Goal: Check status

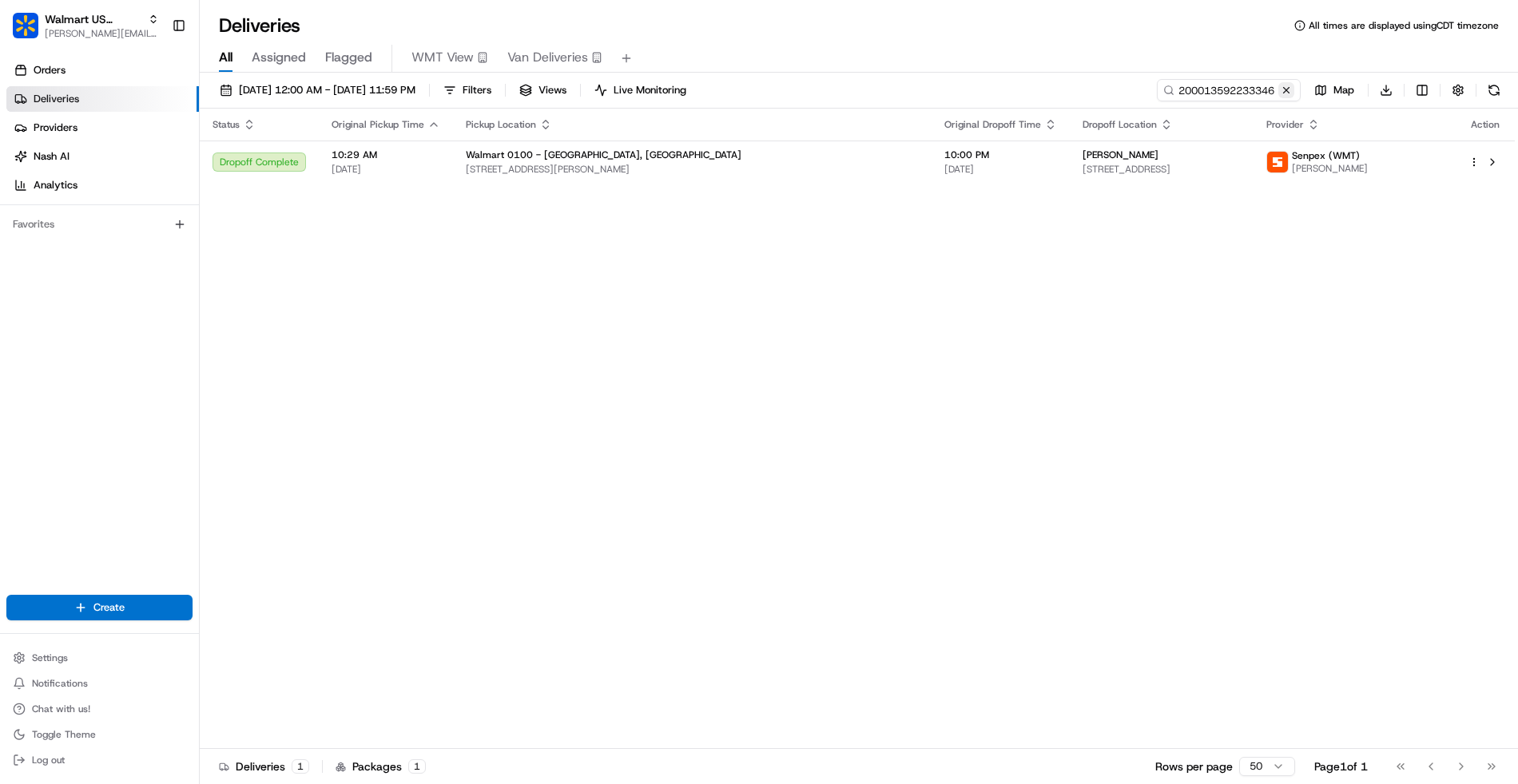
click at [1288, 86] on button at bounding box center [1286, 90] width 16 height 16
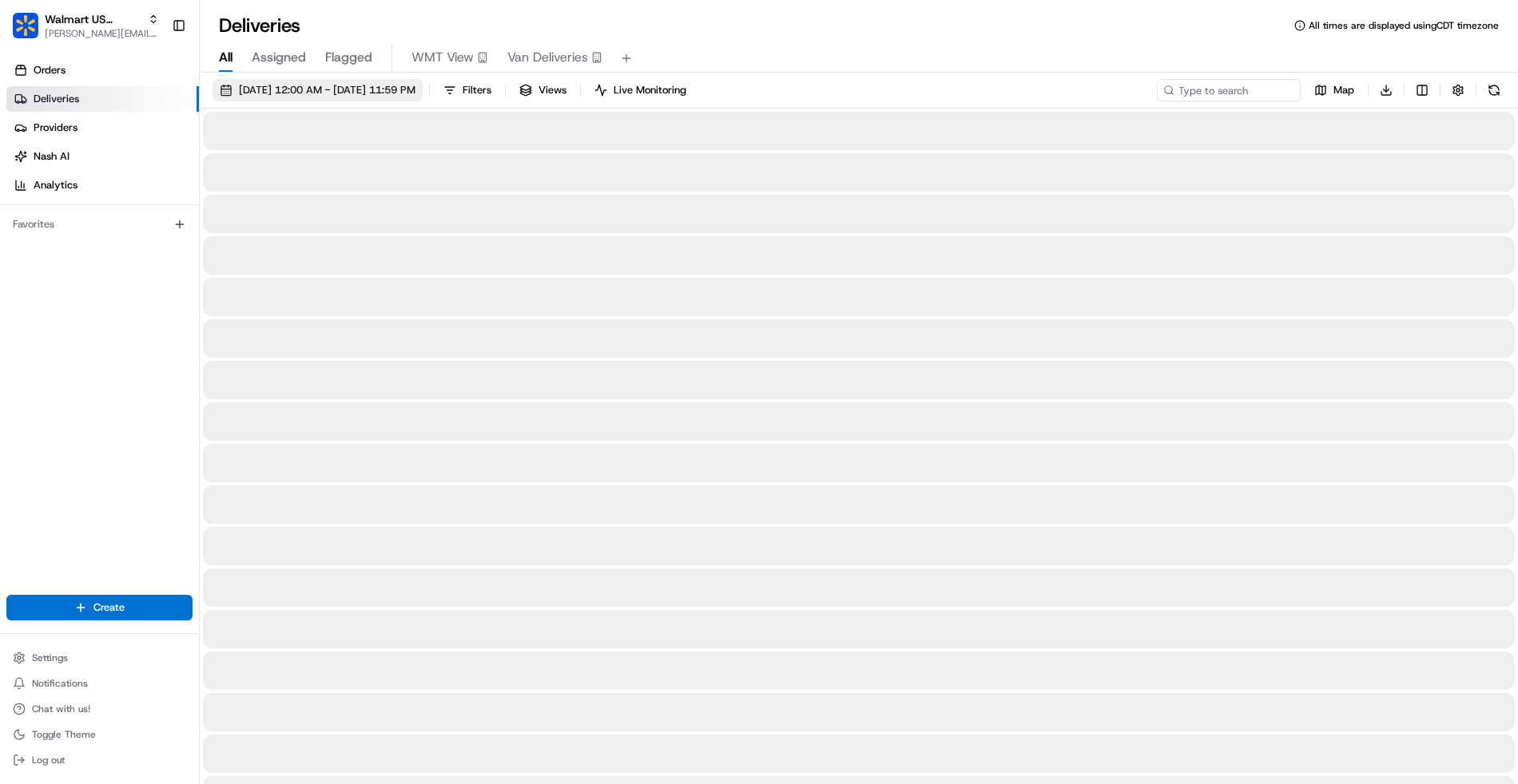
click at [356, 84] on span "[DATE] 12:00 AM - [DATE] 11:59 PM" at bounding box center [327, 90] width 176 height 14
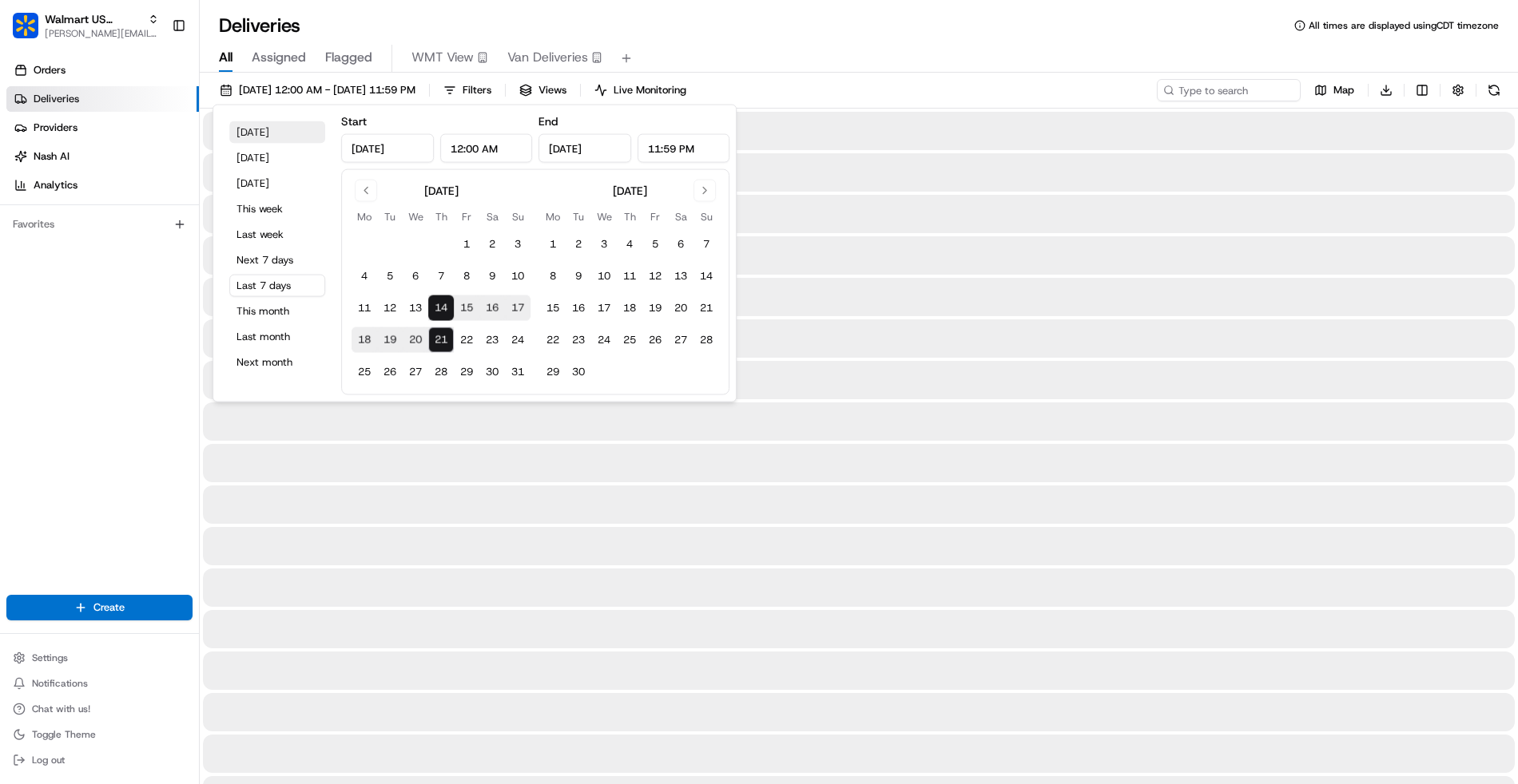
click at [267, 134] on button "[DATE]" at bounding box center [277, 132] width 96 height 22
type input "[DATE]"
click at [966, 21] on div "Deliveries All times are displayed using CDT timezone" at bounding box center [858, 25] width 1319 height 26
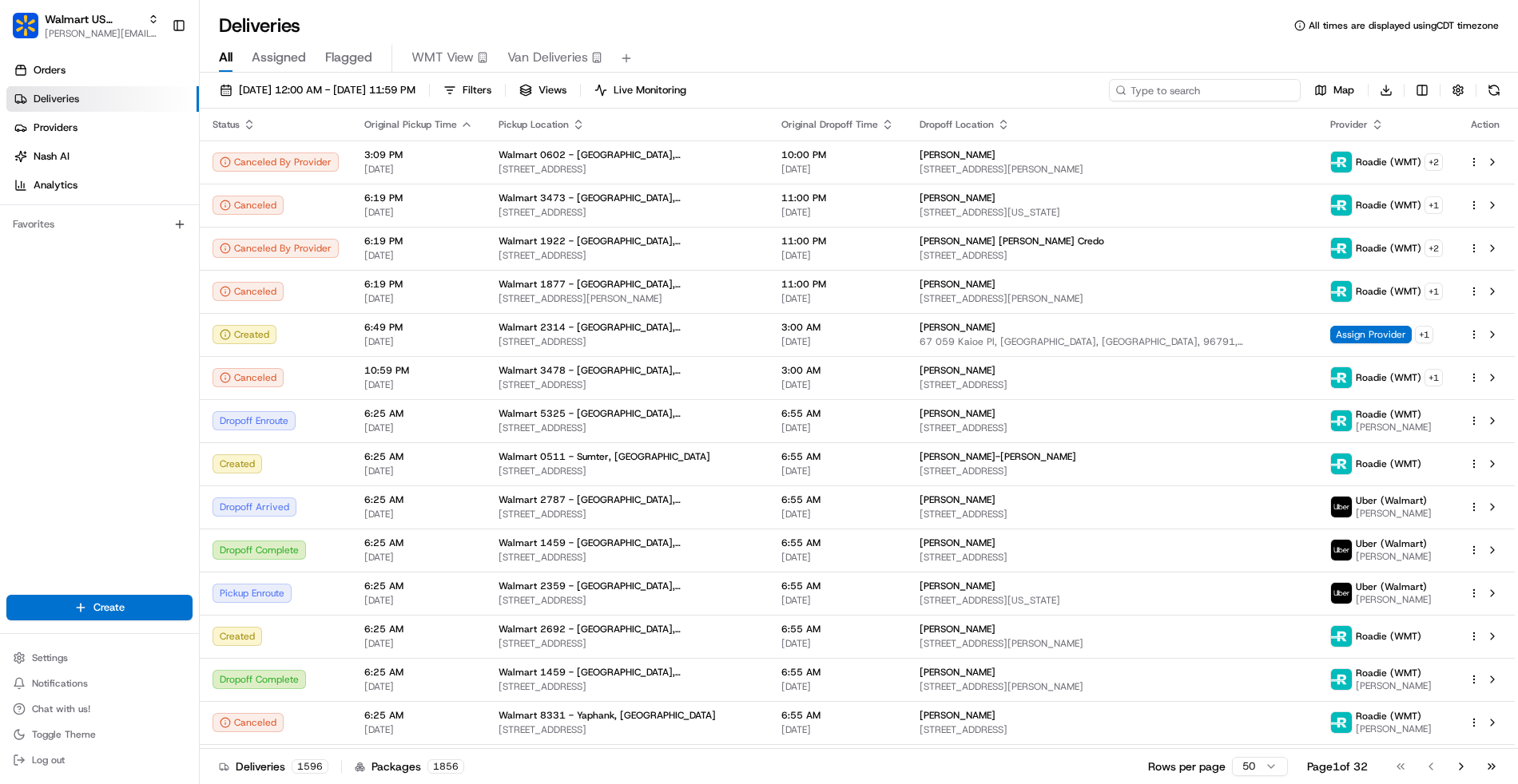
click at [1205, 90] on input at bounding box center [1204, 89] width 192 height 22
paste input "200013415245782"
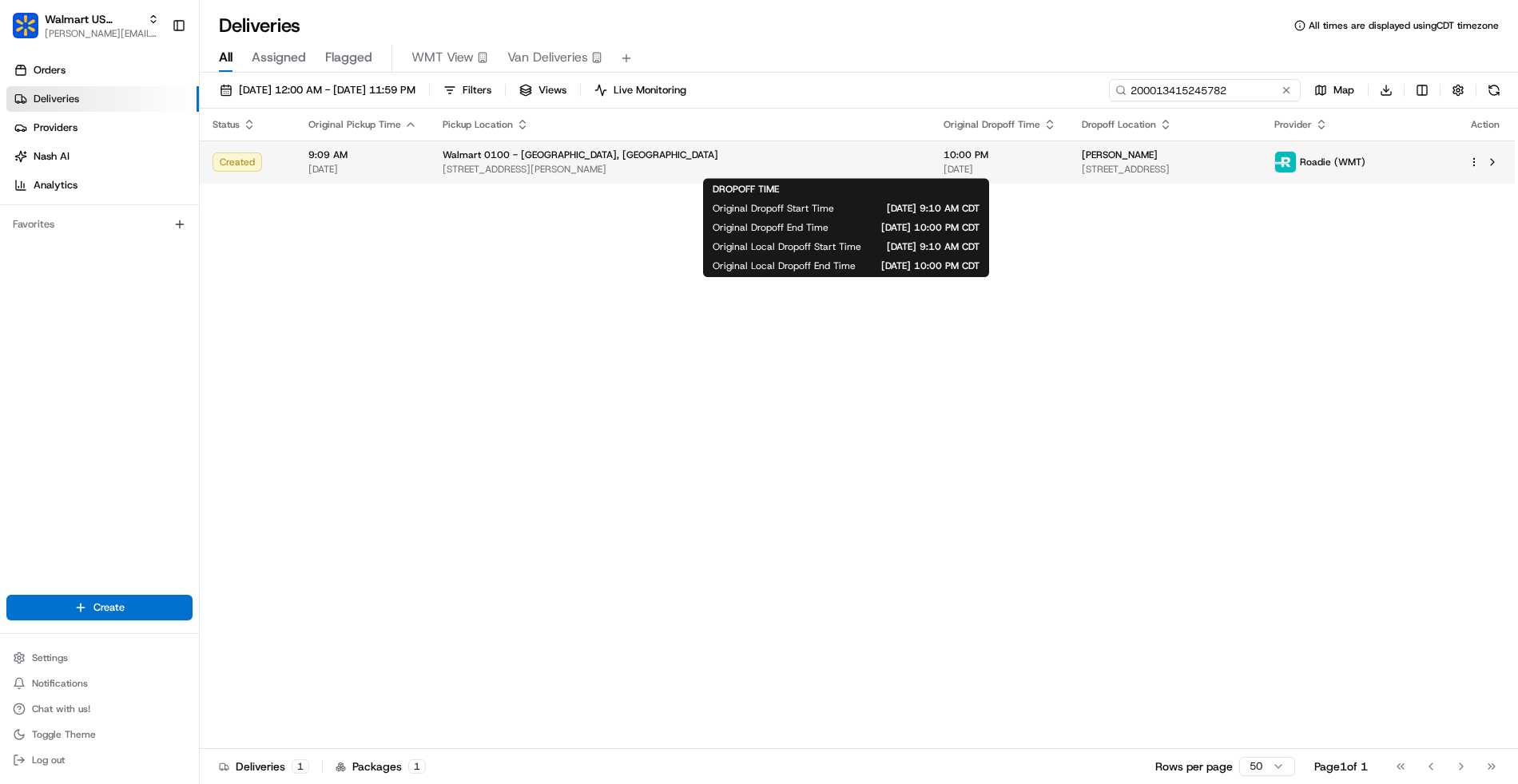
type input "200013415245782"
click at [944, 158] on span "10:00 PM" at bounding box center [999, 154] width 112 height 12
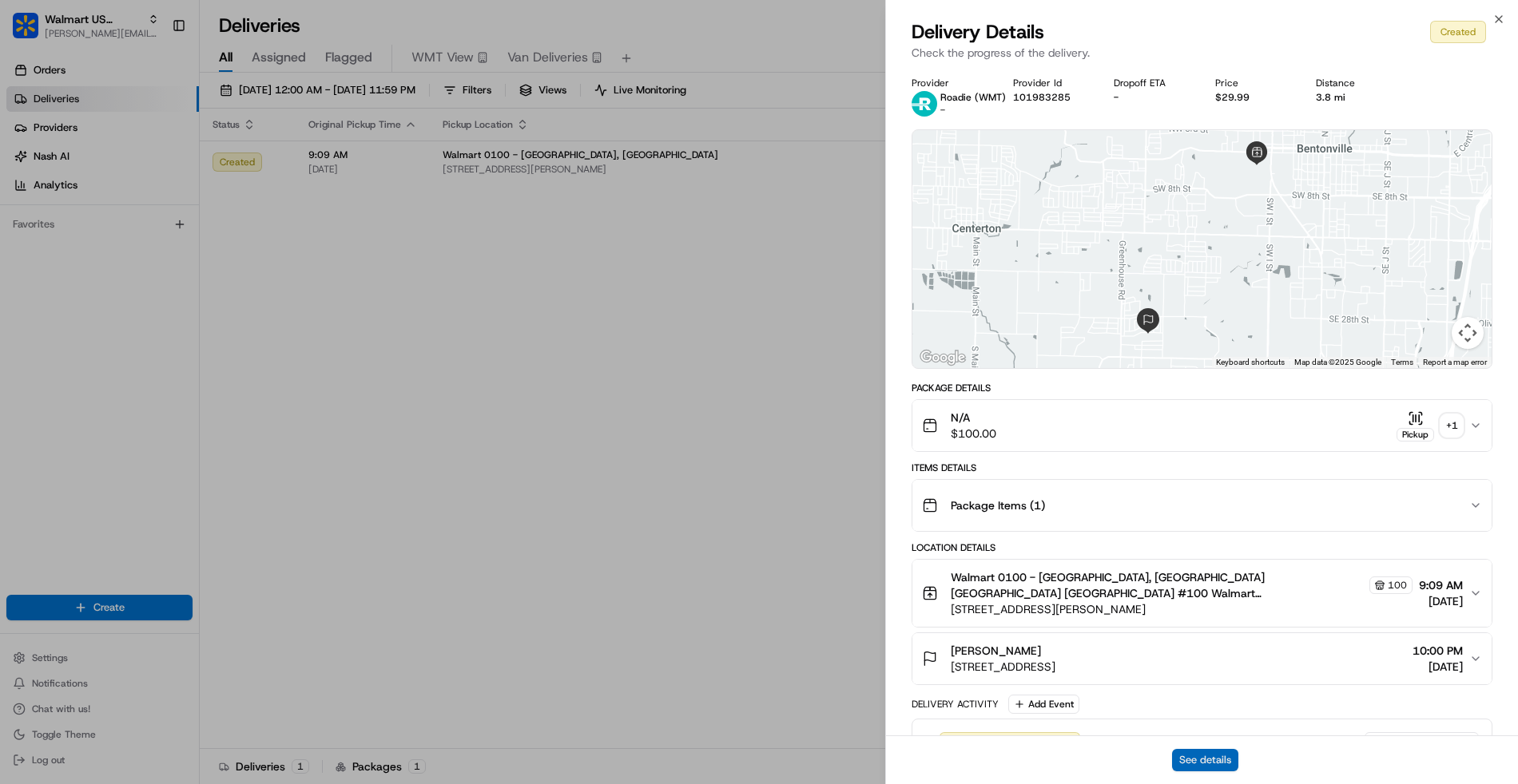
click at [1226, 756] on button "See details" at bounding box center [1204, 760] width 66 height 22
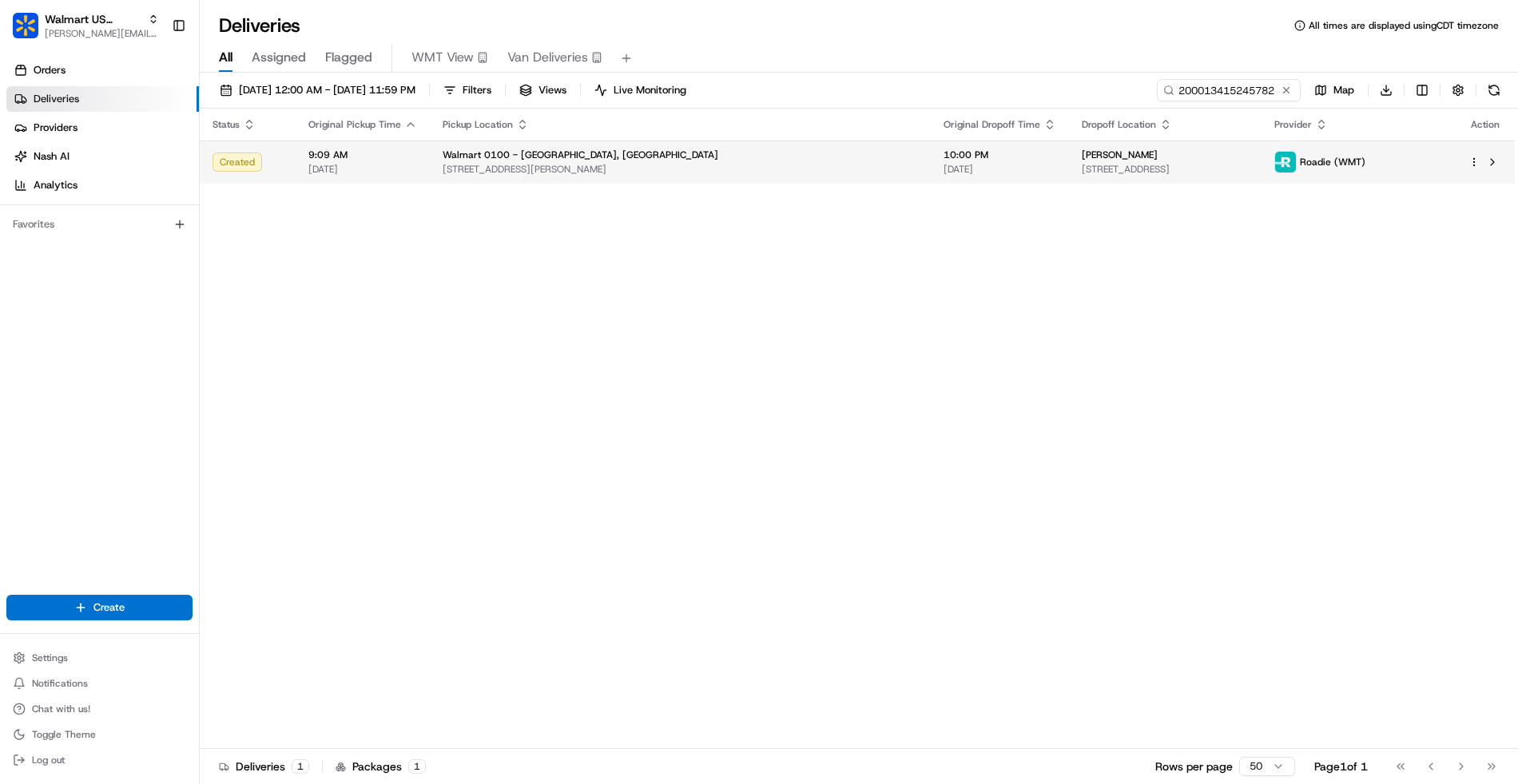
click at [1082, 150] on div "[PERSON_NAME]" at bounding box center [1165, 154] width 167 height 12
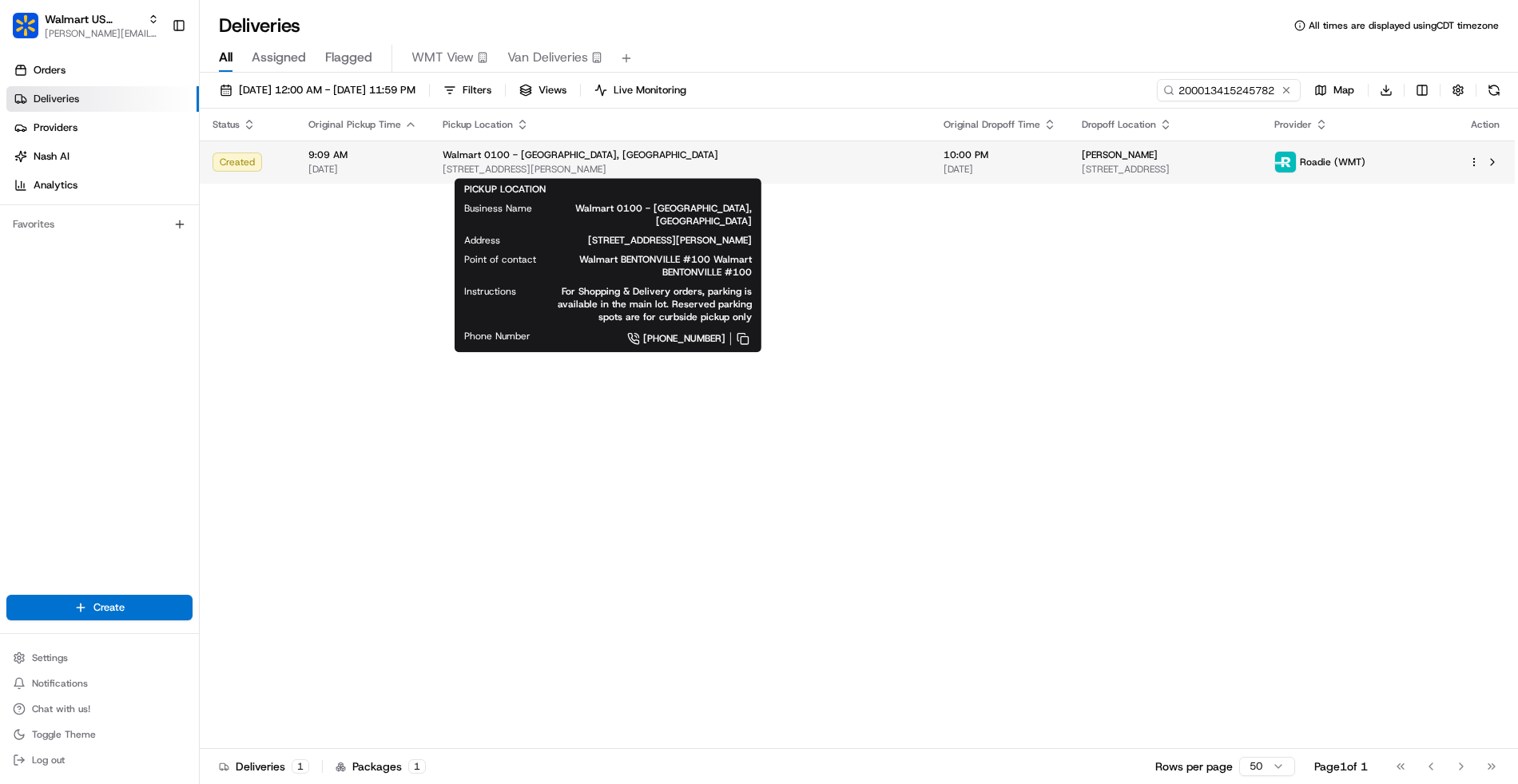
click at [721, 158] on div "Walmart 0100 - [GEOGRAPHIC_DATA], [GEOGRAPHIC_DATA]" at bounding box center [681, 154] width 476 height 12
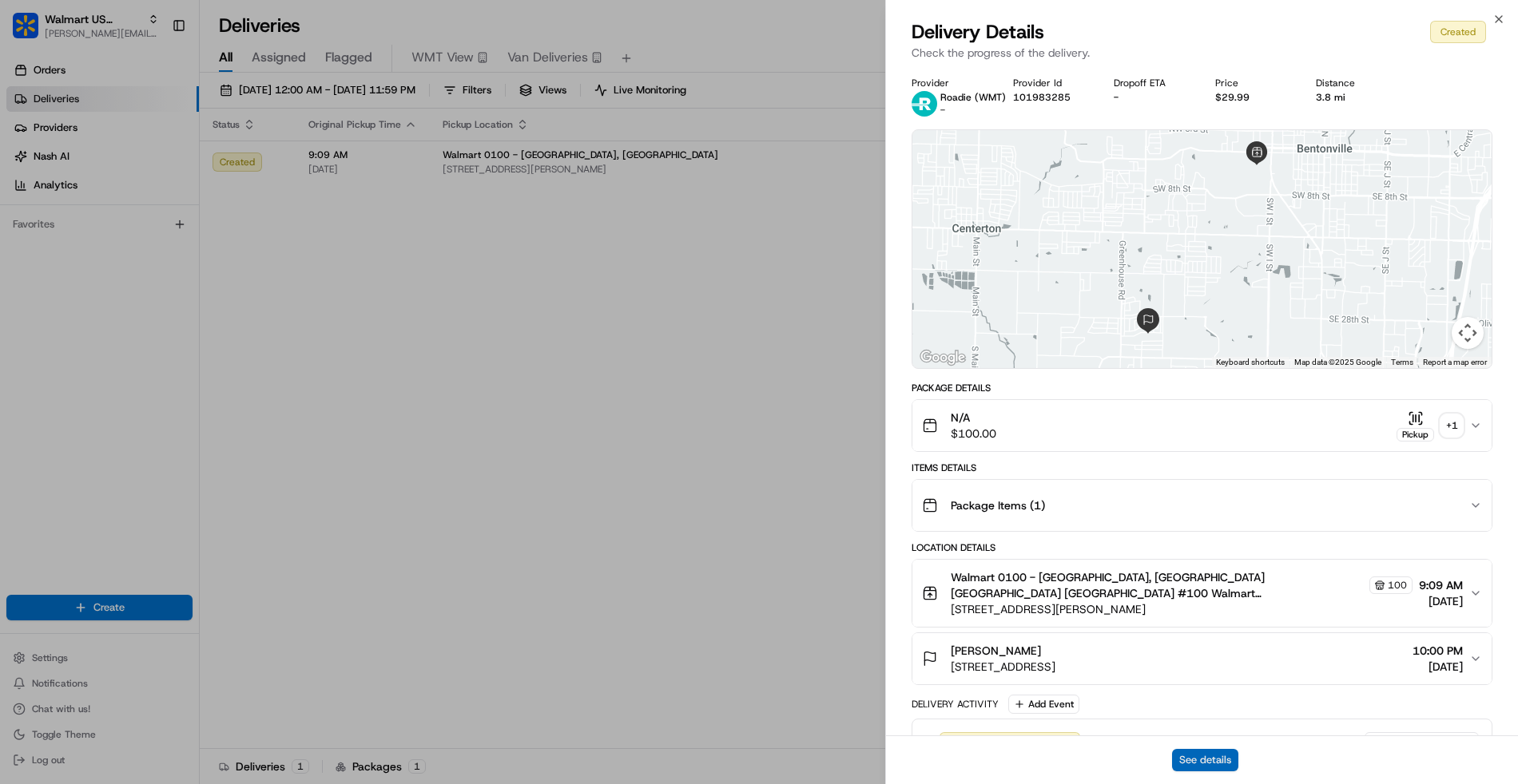
click at [1199, 760] on button "See details" at bounding box center [1204, 760] width 66 height 22
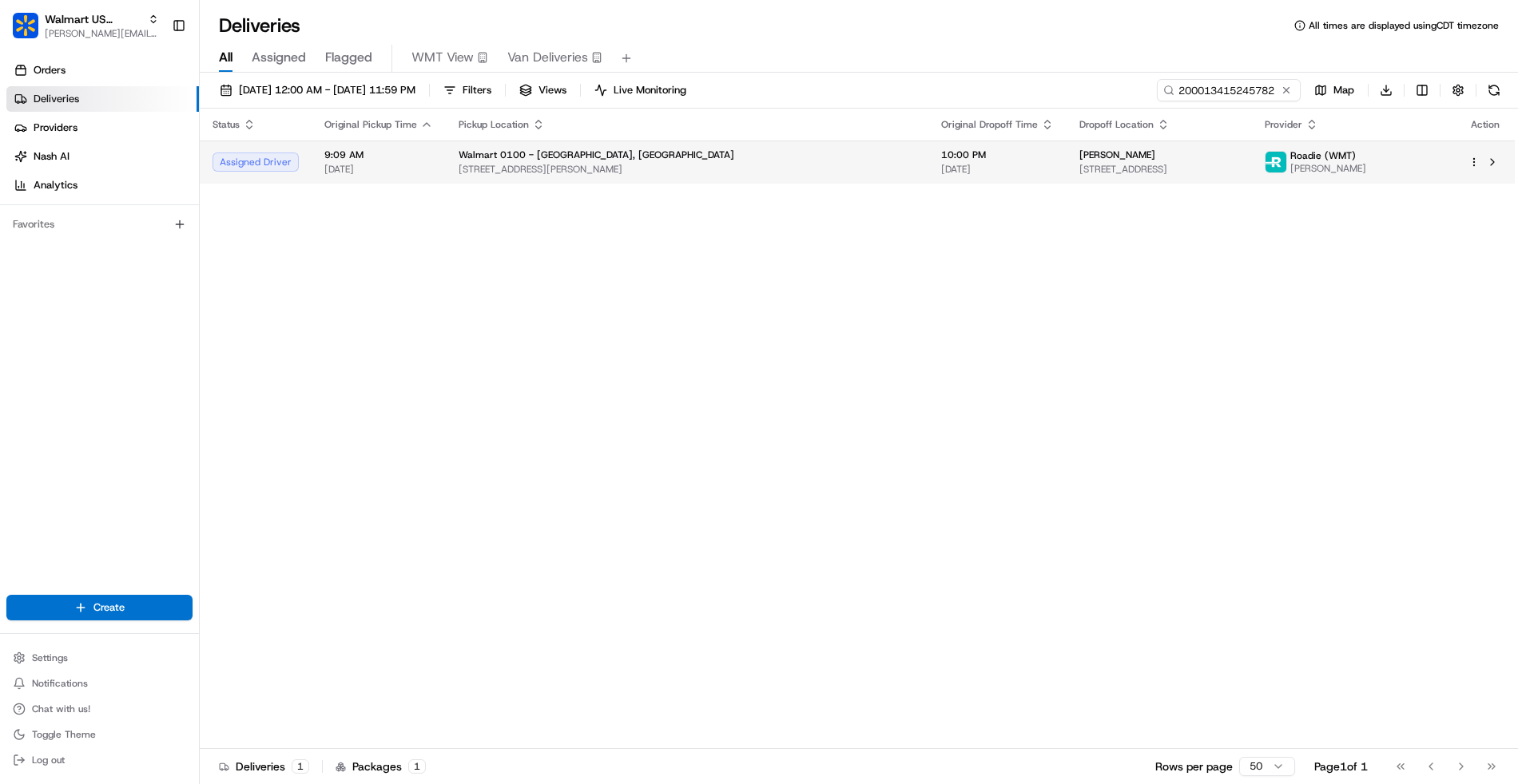
click at [941, 168] on span "[DATE]" at bounding box center [996, 169] width 112 height 12
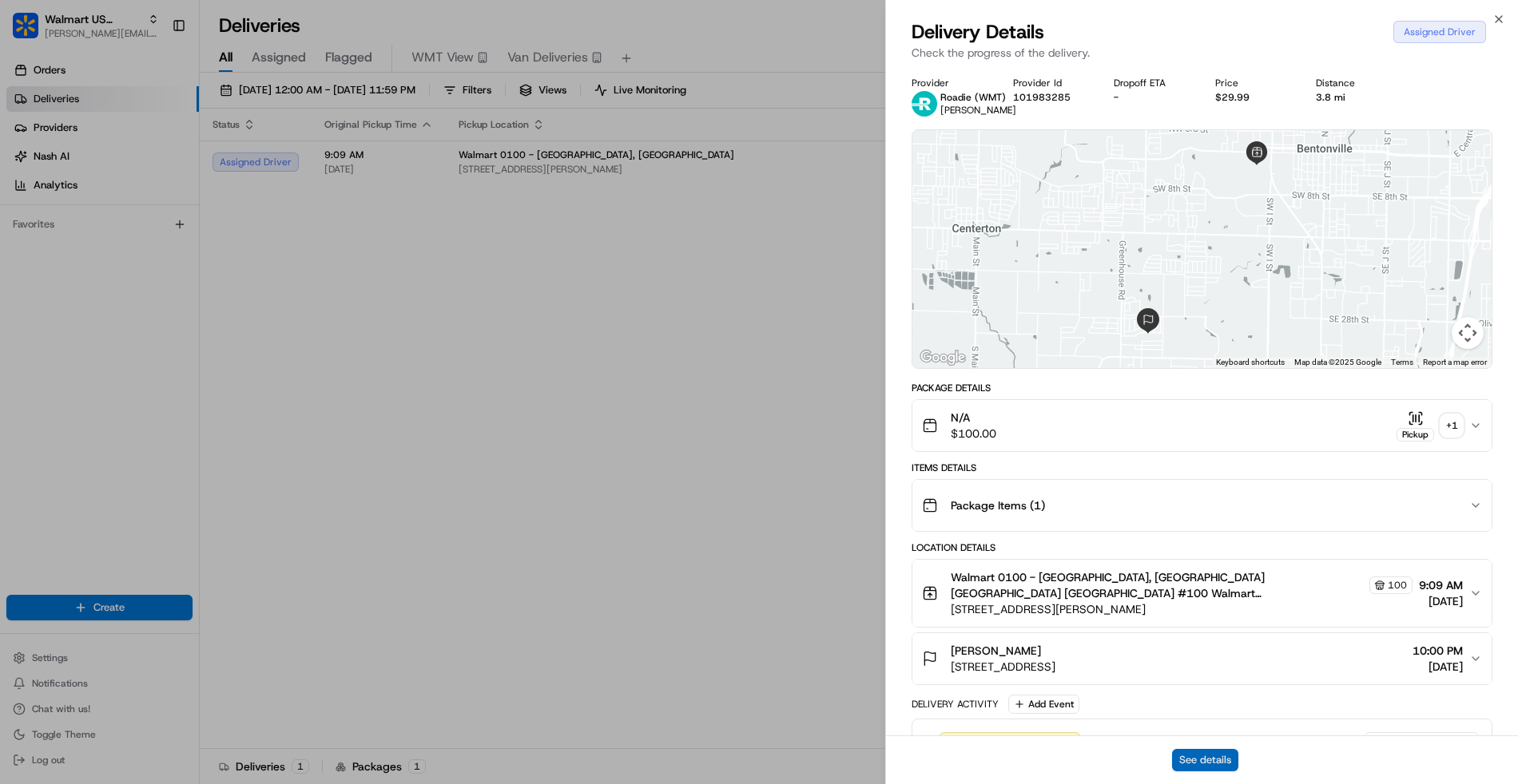
click at [1214, 757] on button "See details" at bounding box center [1204, 760] width 66 height 22
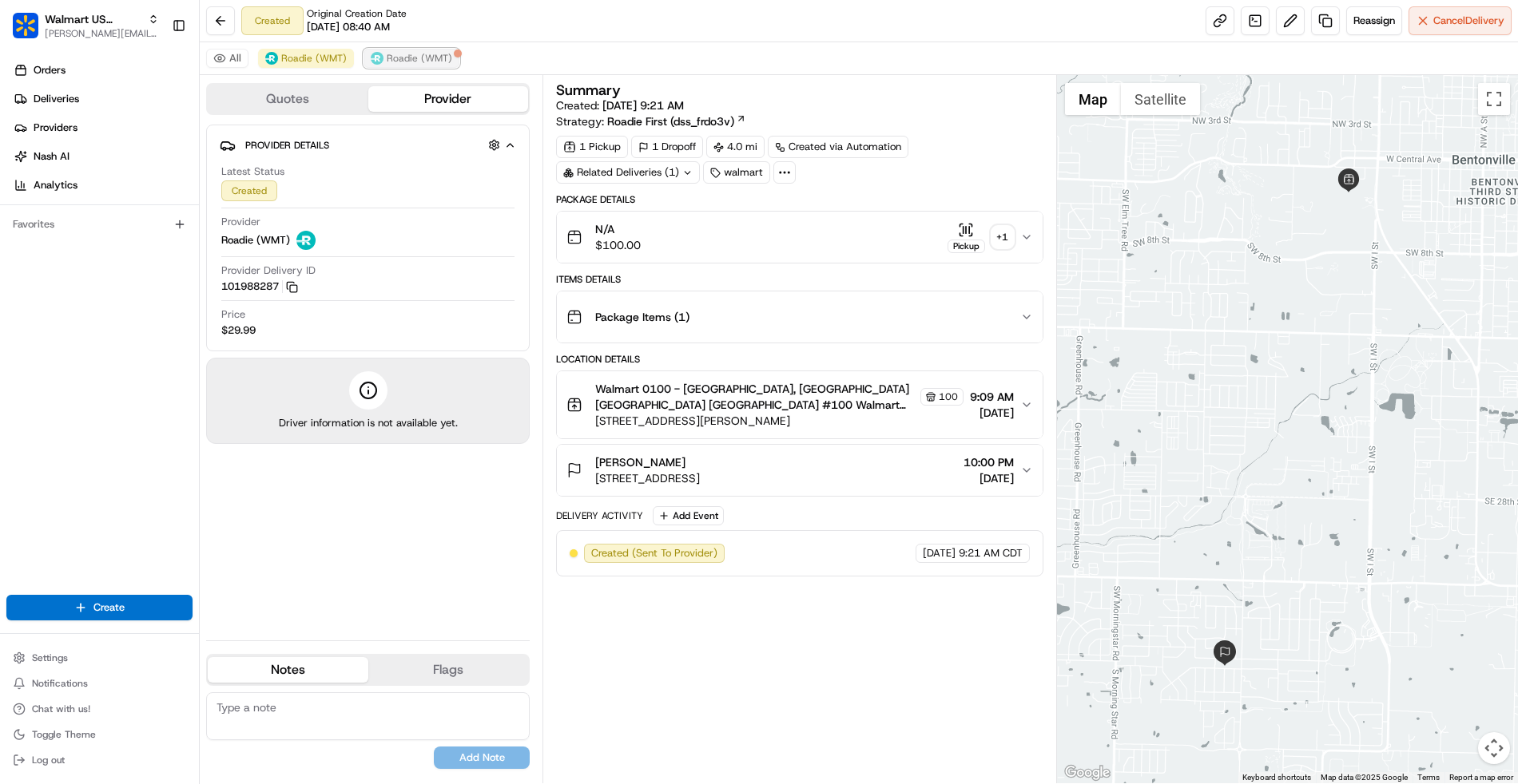
click at [413, 63] on span "Roadie (WMT)" at bounding box center [419, 58] width 65 height 12
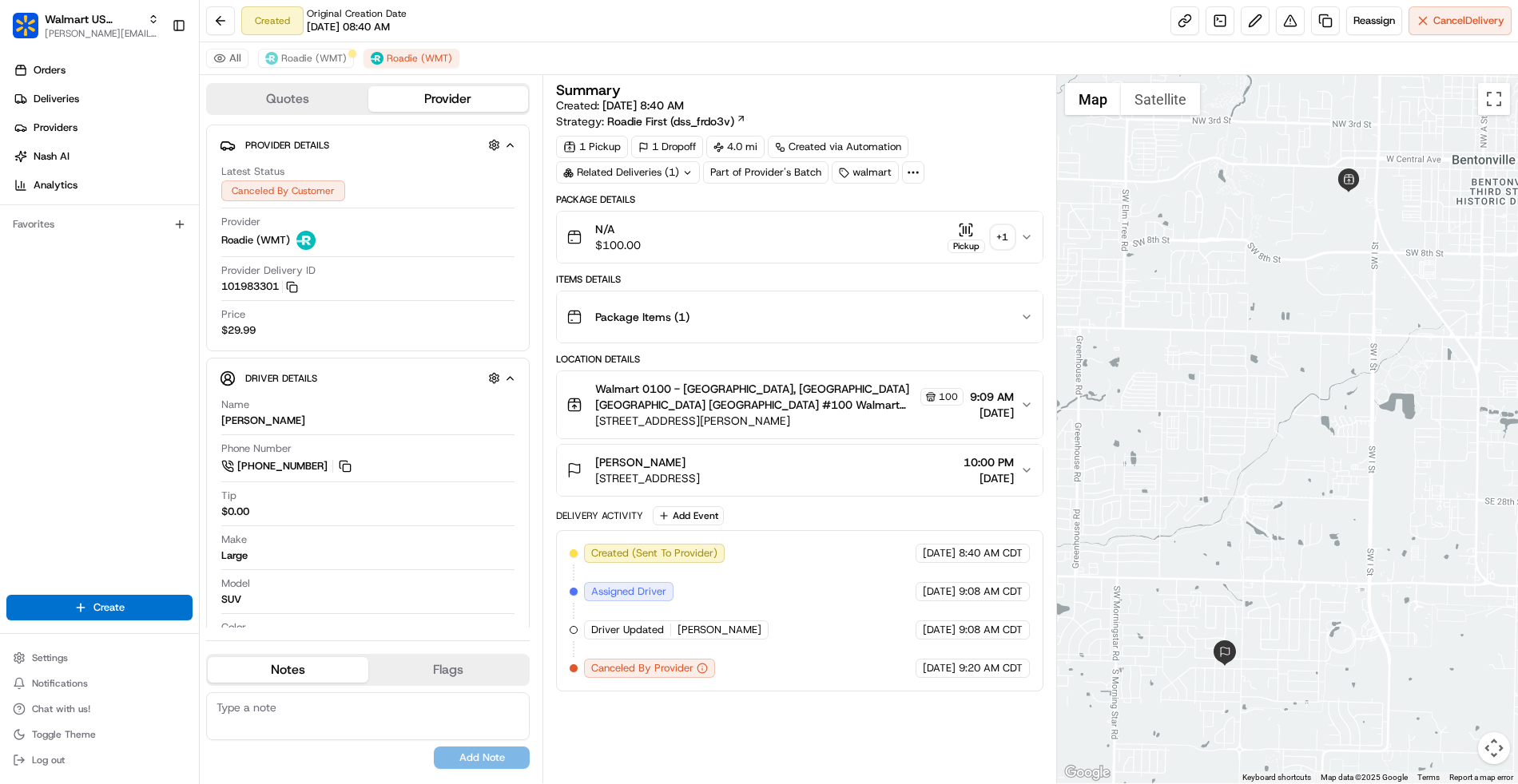
click at [668, 701] on div "Summary Created: 08/21/2025 8:40 AM Strategy: Roadie First (dss_frdo3v) 1 Picku…" at bounding box center [800, 429] width 487 height 692
click at [302, 60] on span "Roadie (WMT)" at bounding box center [314, 58] width 65 height 12
